Goal: Information Seeking & Learning: Learn about a topic

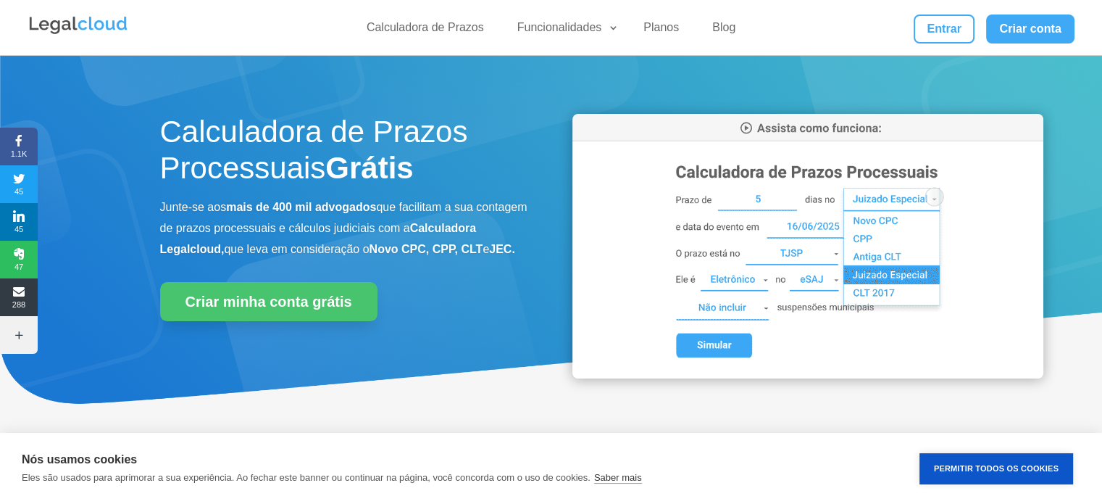
click at [310, 164] on h1 "Calculadora de Prazos Processuais Grátis" at bounding box center [345, 154] width 370 height 80
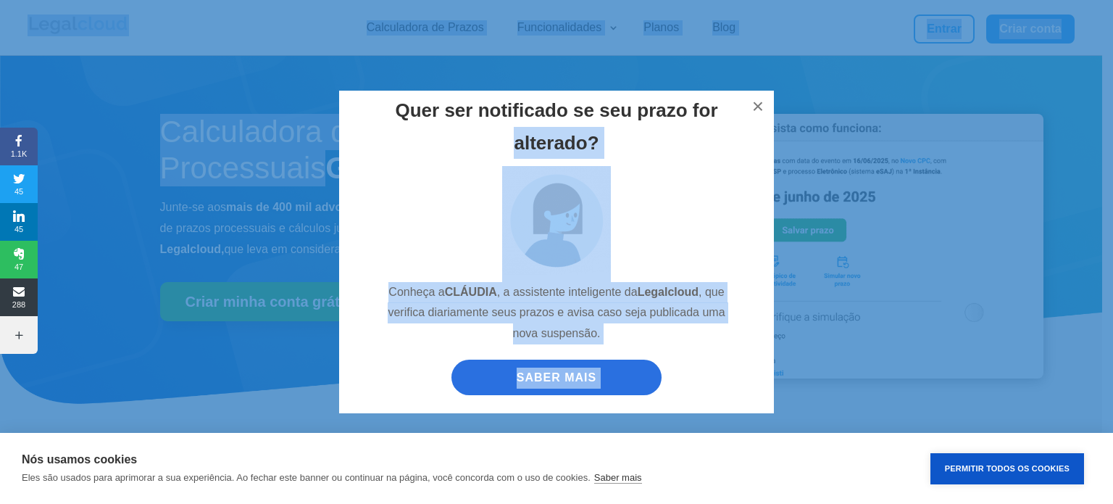
drag, startPoint x: 310, startPoint y: 164, endPoint x: 275, endPoint y: 162, distance: 34.9
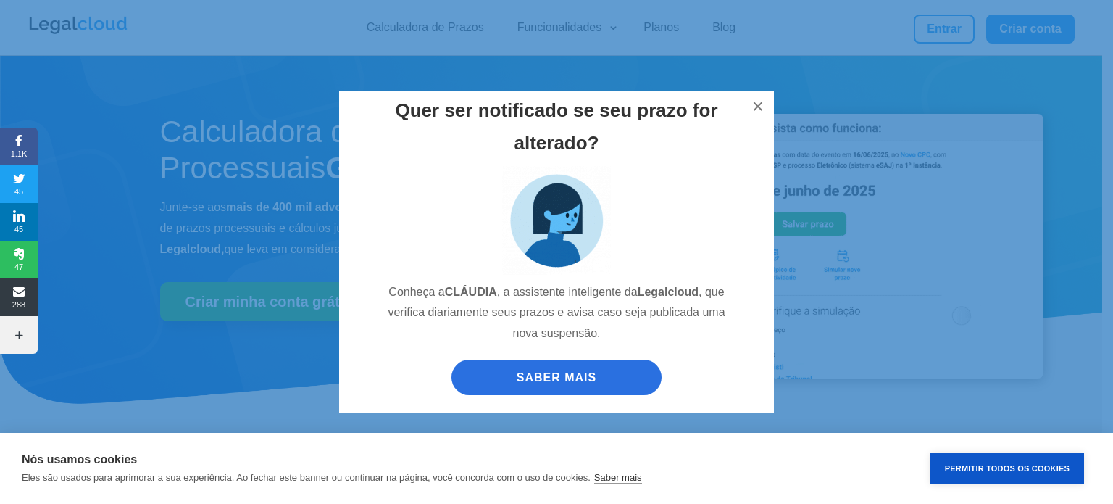
click at [913, 101] on div "Quer ser notificado se seu prazo for alterado? Conheça a [PERSON_NAME] , a assi…" at bounding box center [557, 251] width 1102 height 351
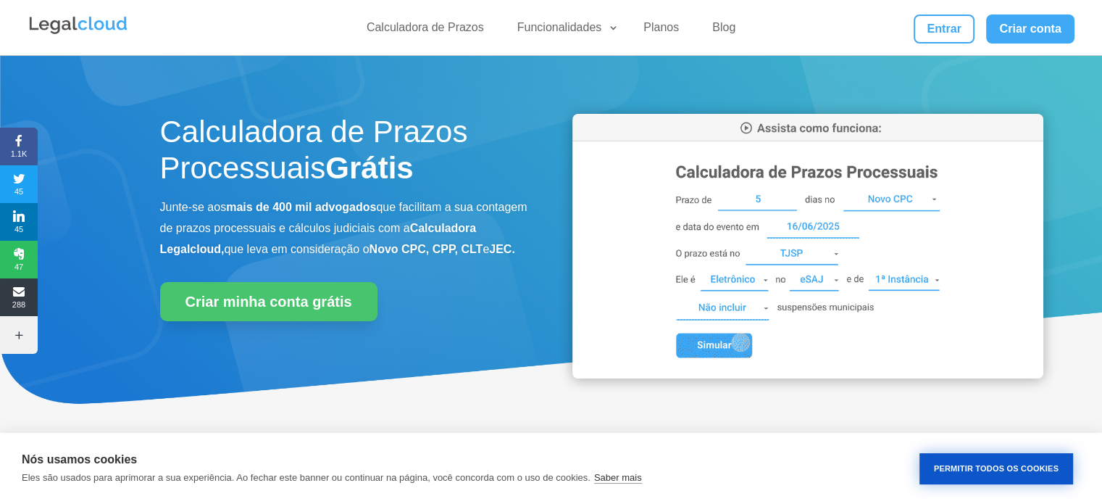
click at [968, 483] on button "Permitir Todos os Cookies" at bounding box center [997, 468] width 154 height 31
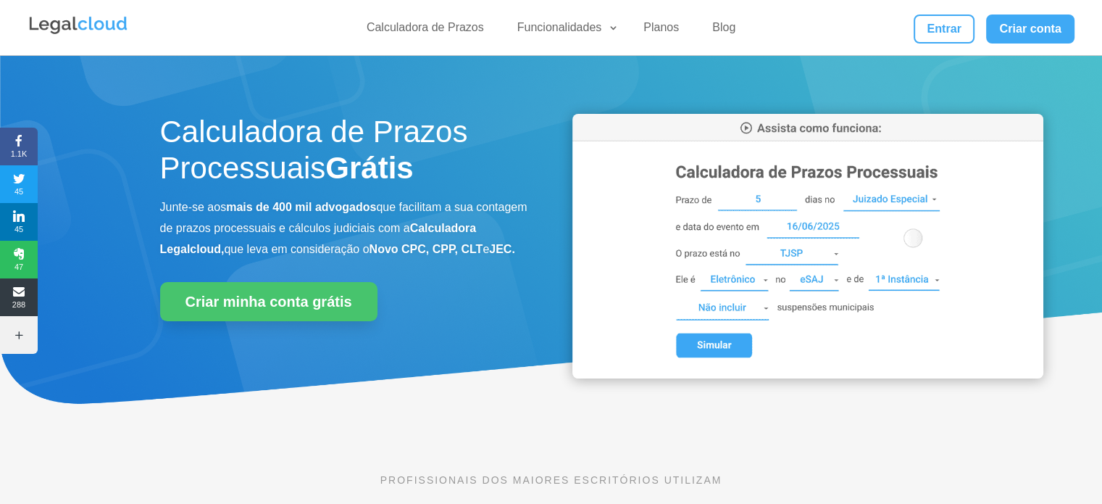
click at [841, 126] on img at bounding box center [808, 246] width 471 height 265
